Goal: Find specific page/section: Find specific page/section

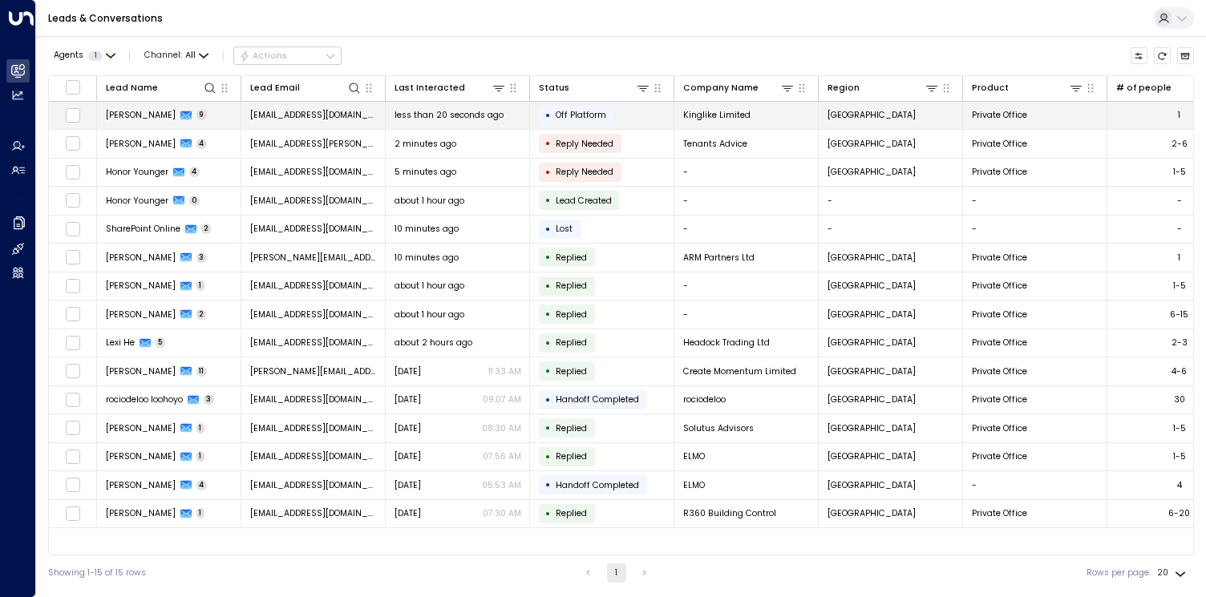
click at [151, 121] on td "[PERSON_NAME] 9" at bounding box center [169, 116] width 144 height 28
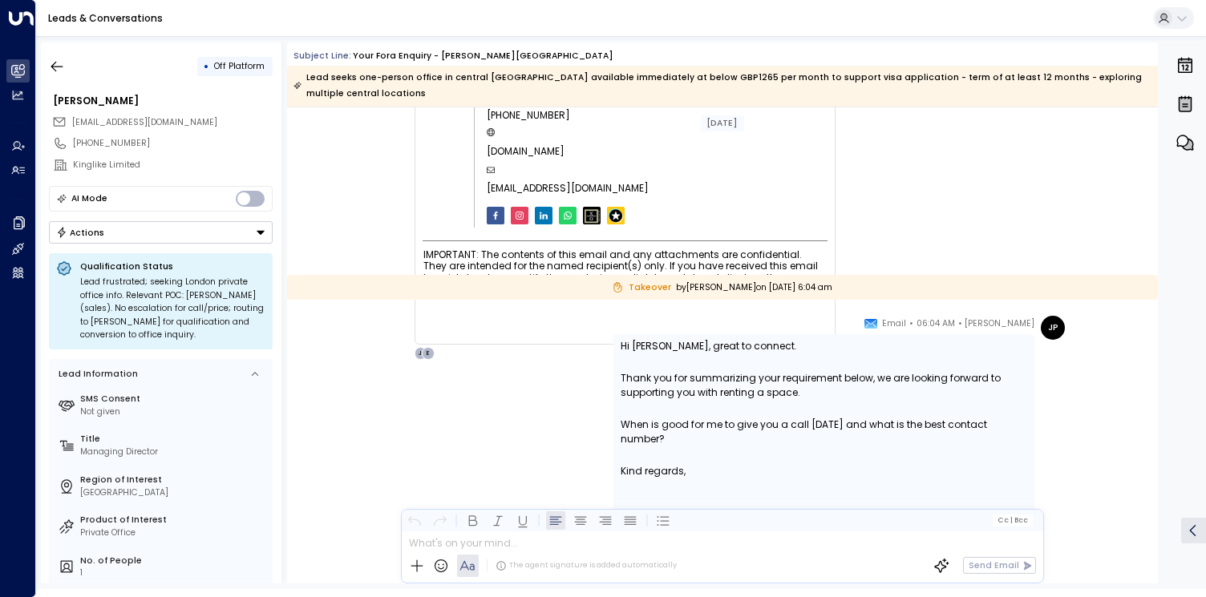
scroll to position [6467, 0]
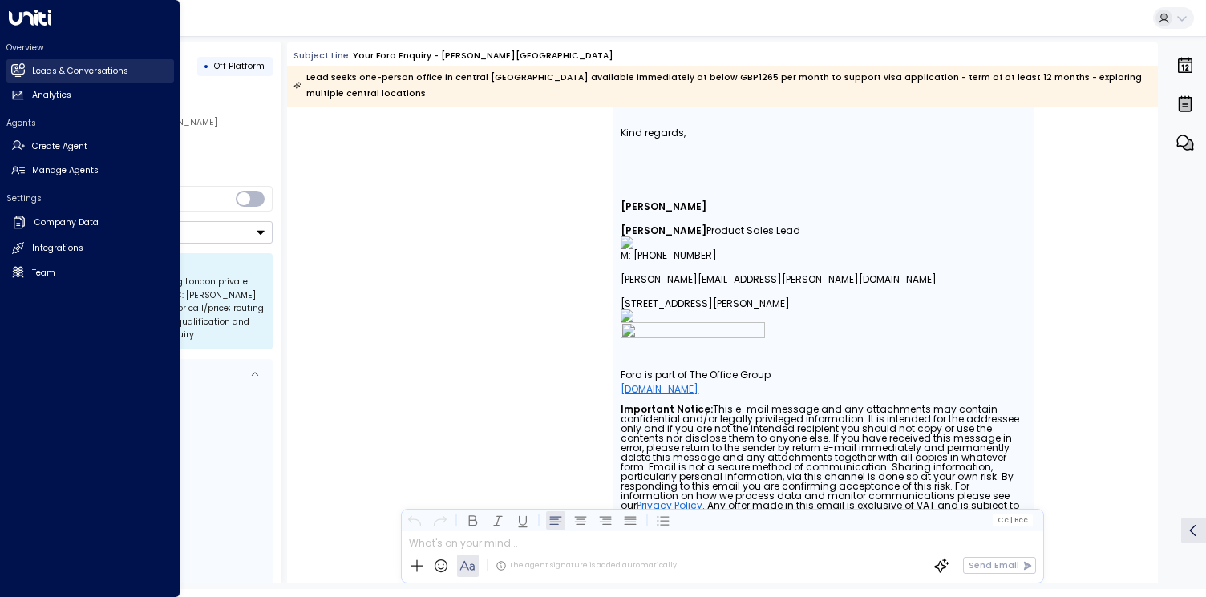
click at [26, 72] on link "Leads & Conversations Leads & Conversations" at bounding box center [90, 70] width 168 height 23
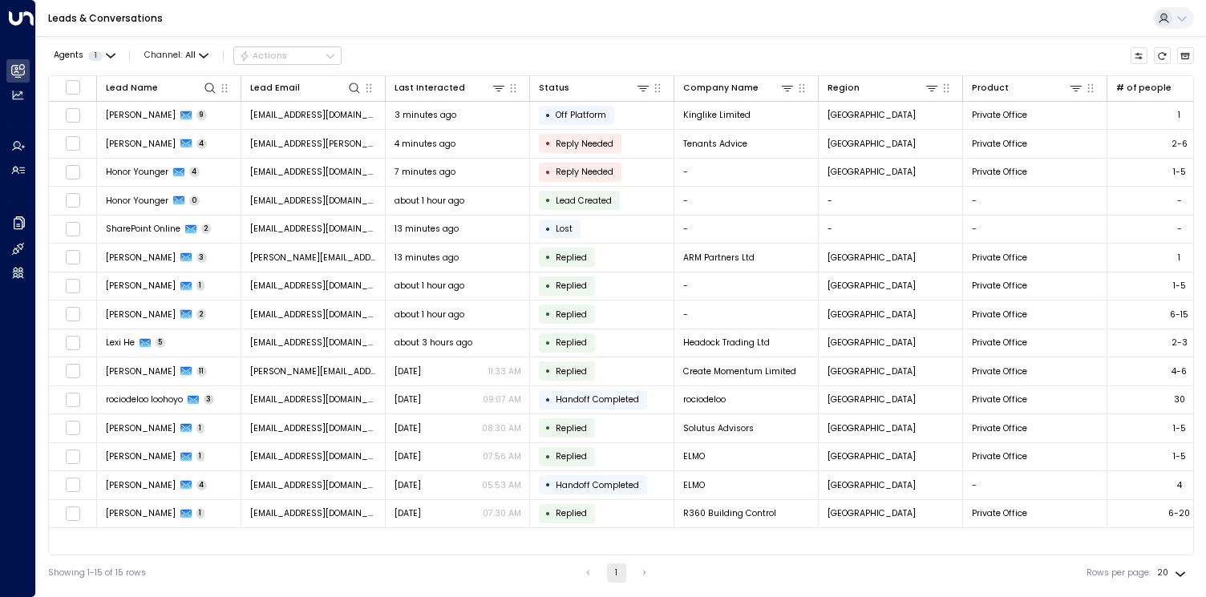
click at [37, 103] on div "Agents 1 Channel: All Actions Lead Name Lead Email Last Interacted Status Compa…" at bounding box center [621, 313] width 1170 height 555
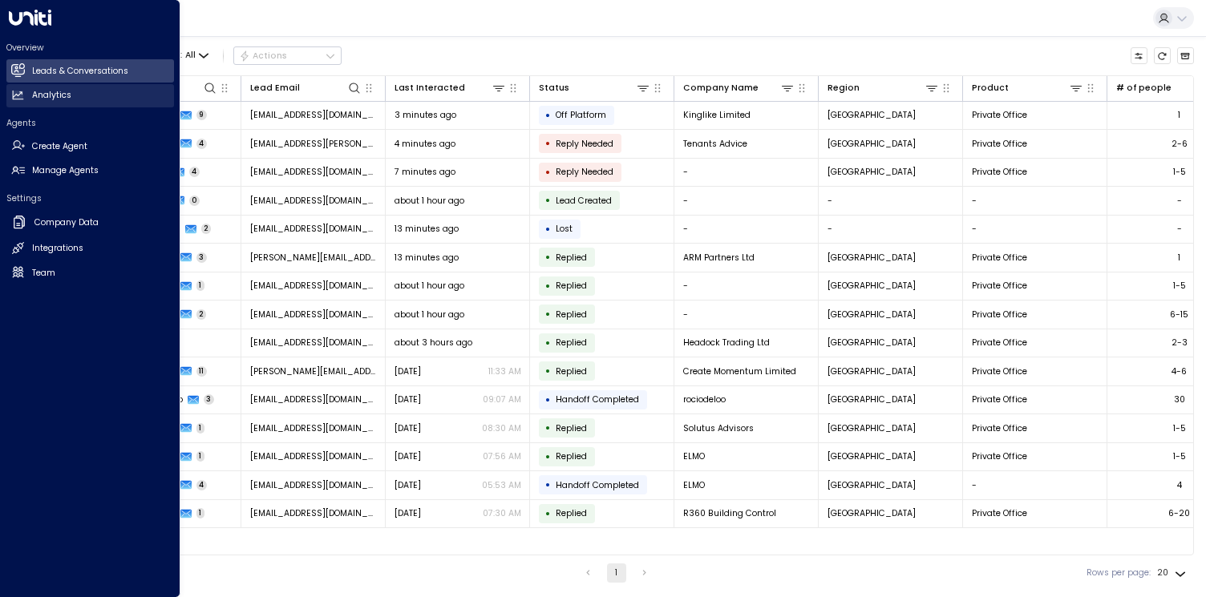
click at [20, 100] on icon at bounding box center [18, 95] width 14 height 14
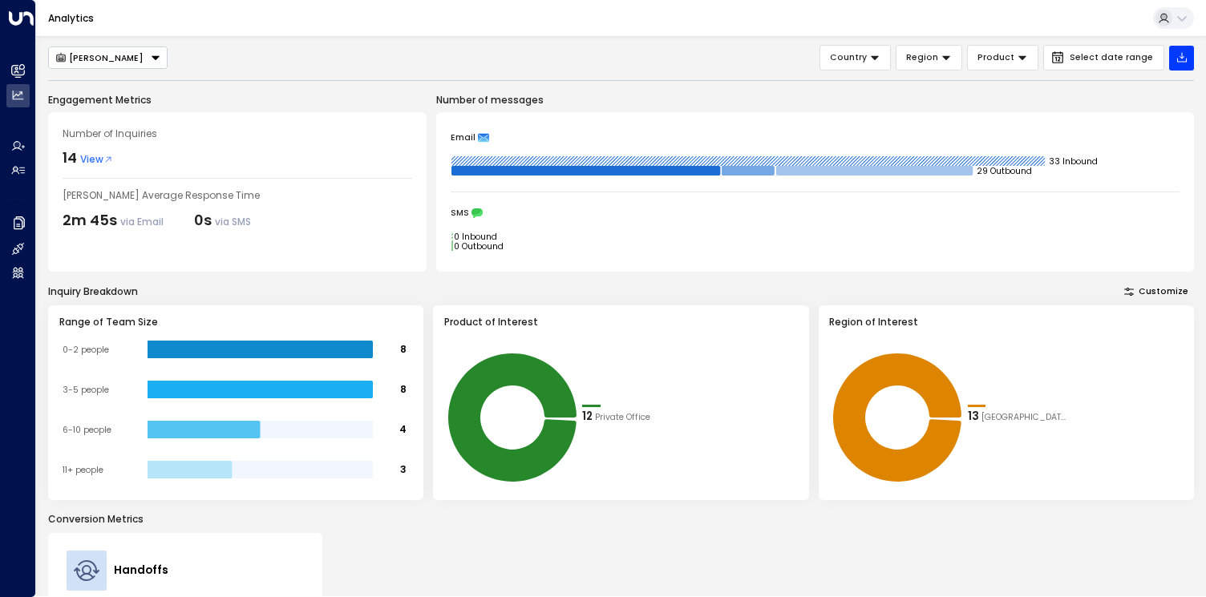
click at [91, 156] on span "View" at bounding box center [96, 159] width 33 height 14
